Goal: Navigation & Orientation: Find specific page/section

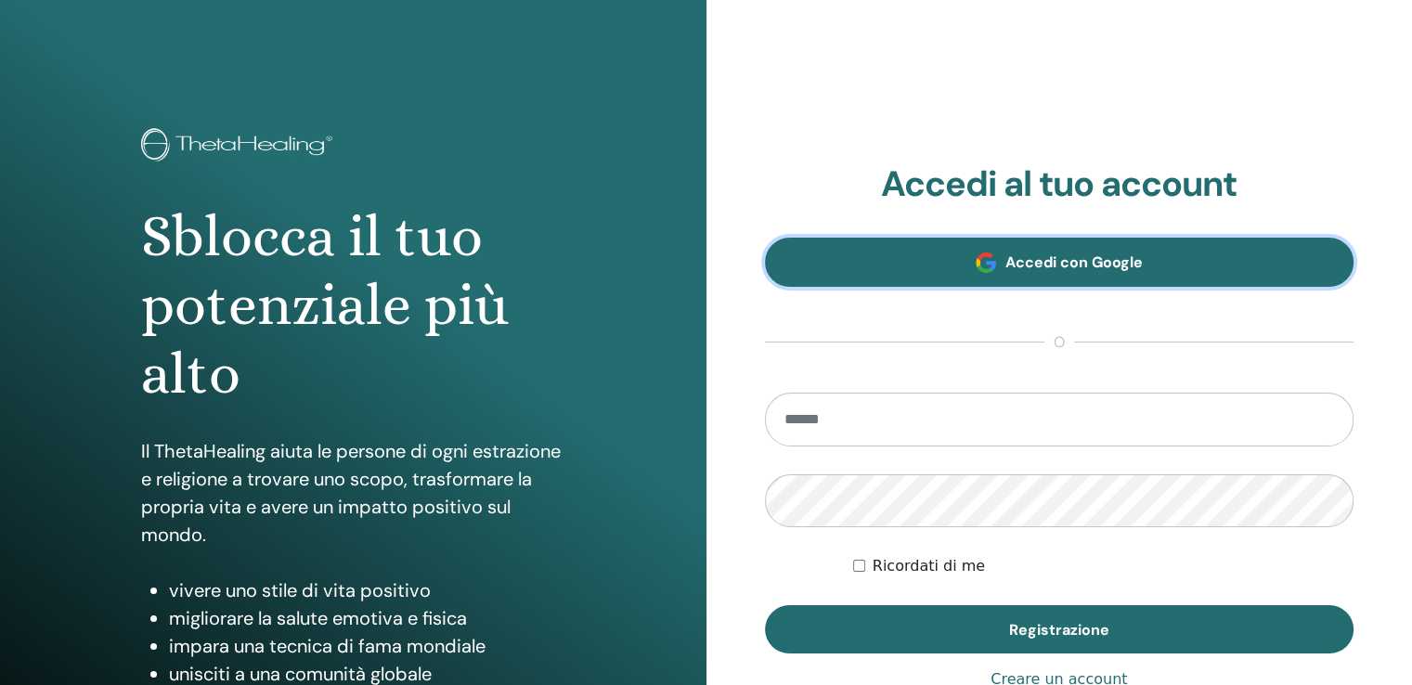
click at [1043, 267] on font "Accedi con Google" at bounding box center [1073, 261] width 137 height 19
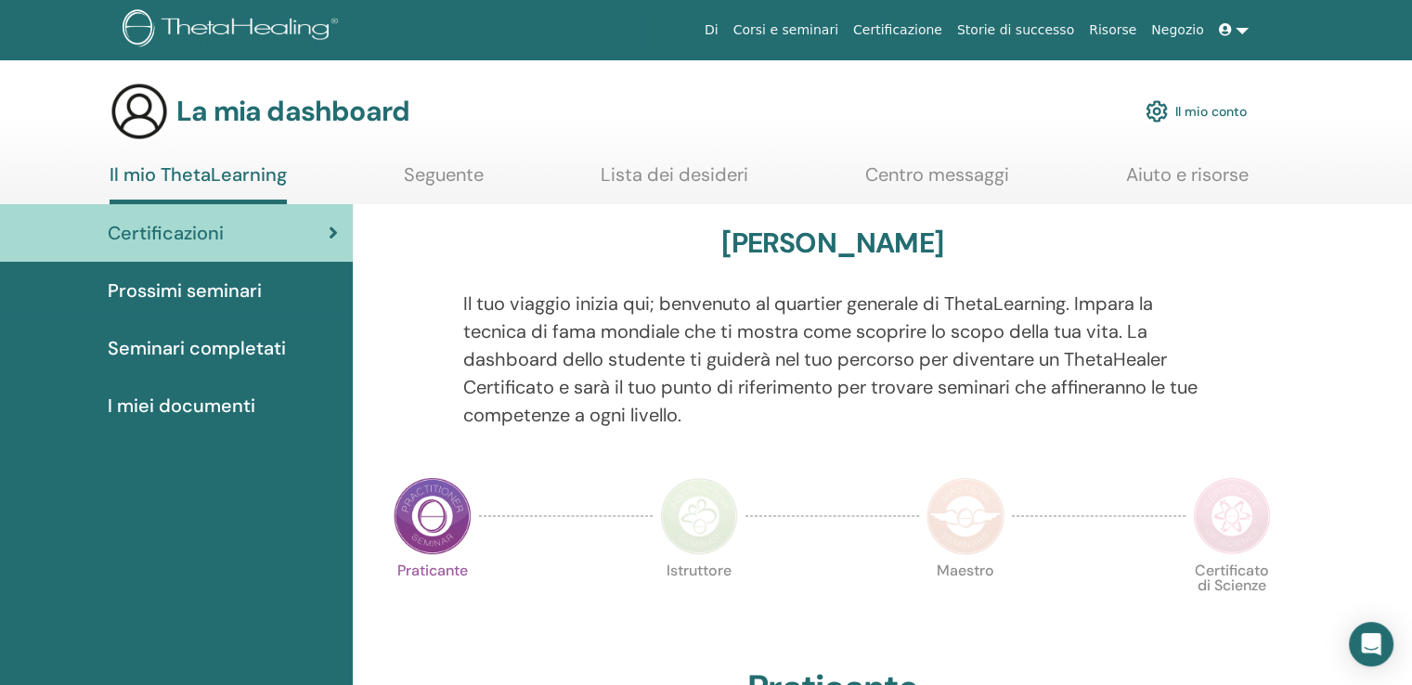
click at [1155, 173] on font "Aiuto e risorse" at bounding box center [1187, 174] width 123 height 24
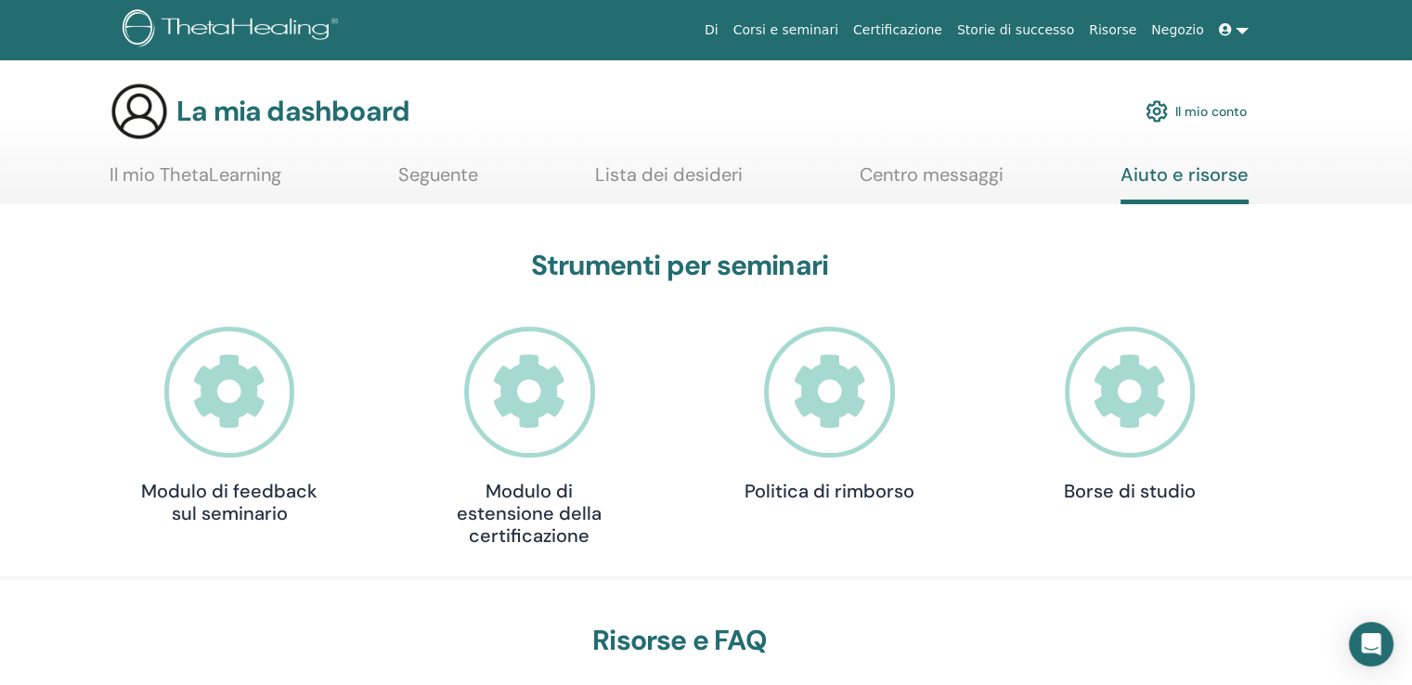
click at [1019, 37] on font "Storie di successo" at bounding box center [1015, 29] width 117 height 15
